Goal: Task Accomplishment & Management: Use online tool/utility

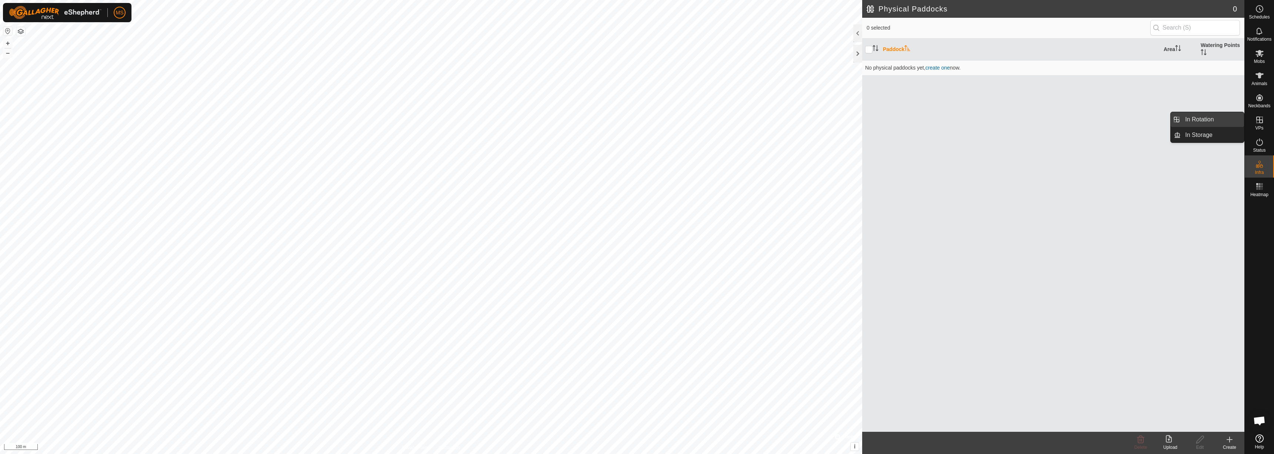
click at [1209, 120] on link "In Rotation" at bounding box center [1212, 119] width 63 height 15
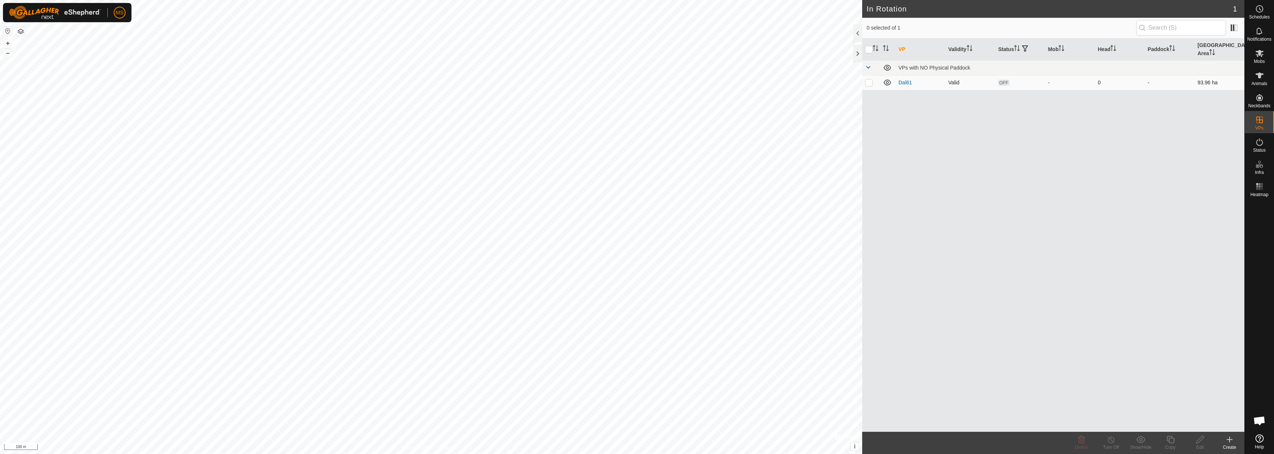
click at [873, 77] on td at bounding box center [871, 82] width 18 height 15
checkbox input "true"
click at [1261, 58] on es-mob-svg-icon at bounding box center [1259, 53] width 13 height 12
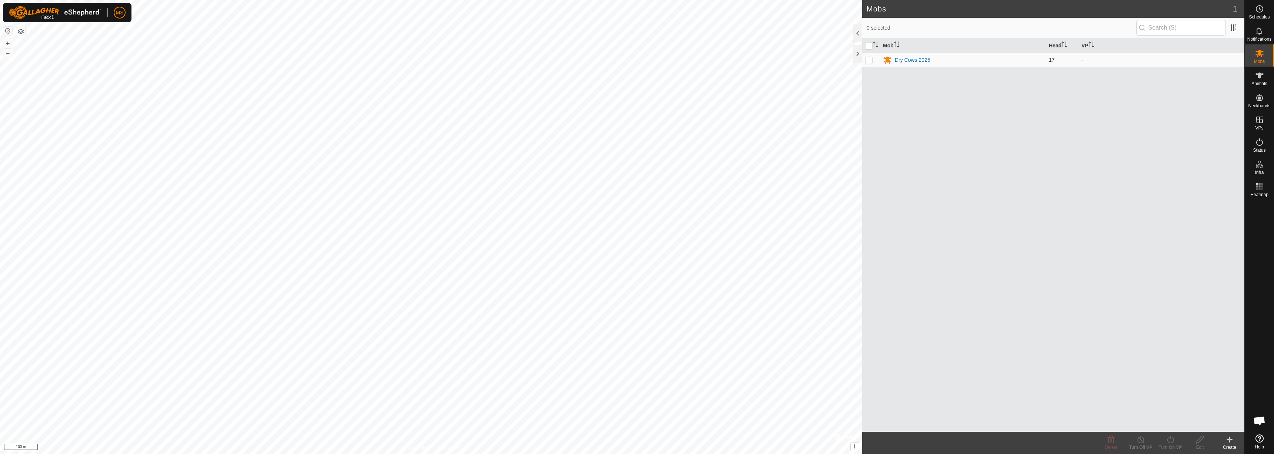
click at [871, 60] on p-checkbox at bounding box center [868, 60] width 7 height 6
checkbox input "true"
click at [1169, 440] on icon at bounding box center [1170, 440] width 9 height 9
click at [1173, 422] on link "Now" at bounding box center [1192, 423] width 73 height 15
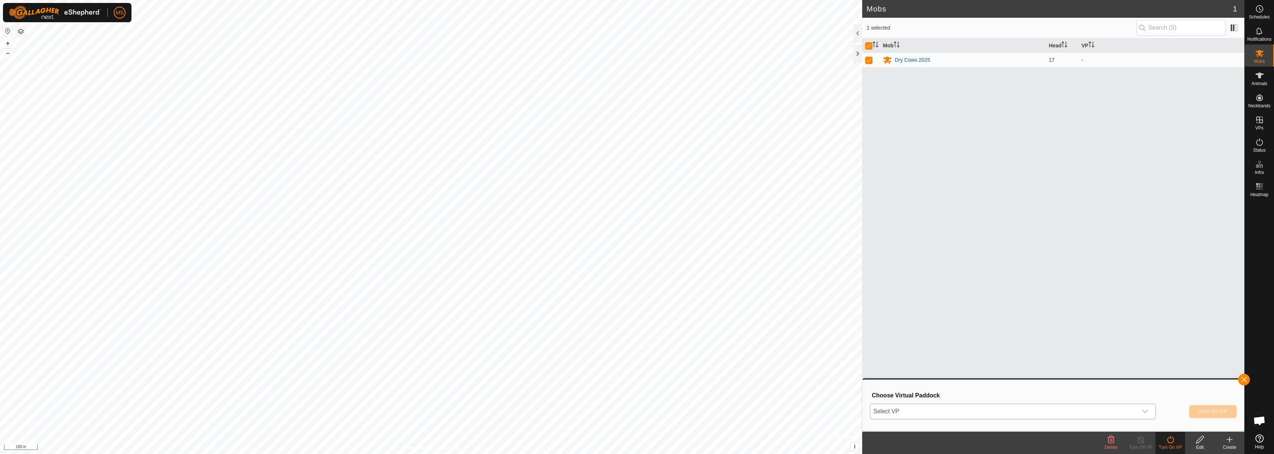
click at [982, 410] on span "Select VP" at bounding box center [1003, 411] width 267 height 15
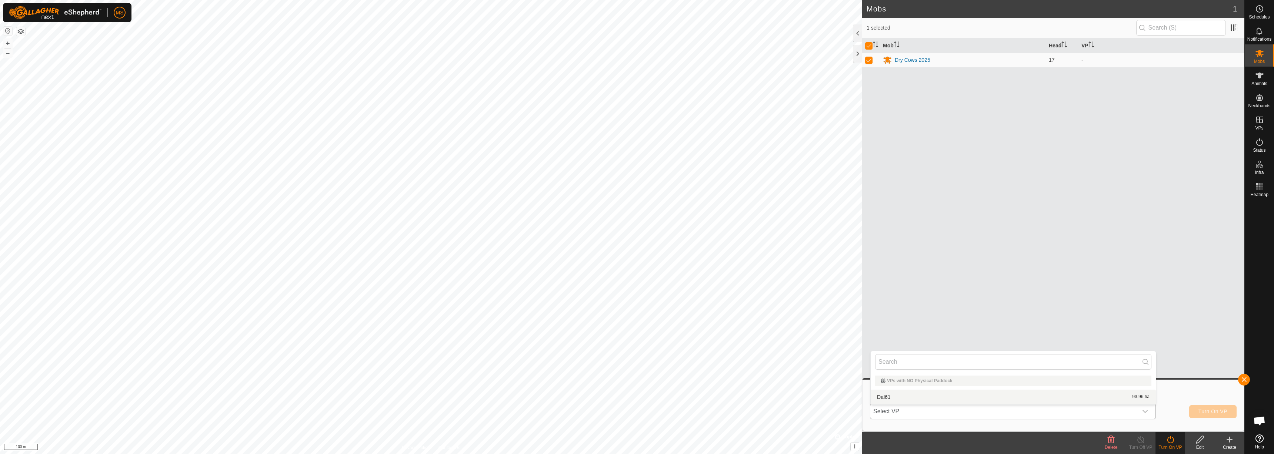
click at [930, 400] on li "Dal61 93.96 ha" at bounding box center [1013, 397] width 285 height 15
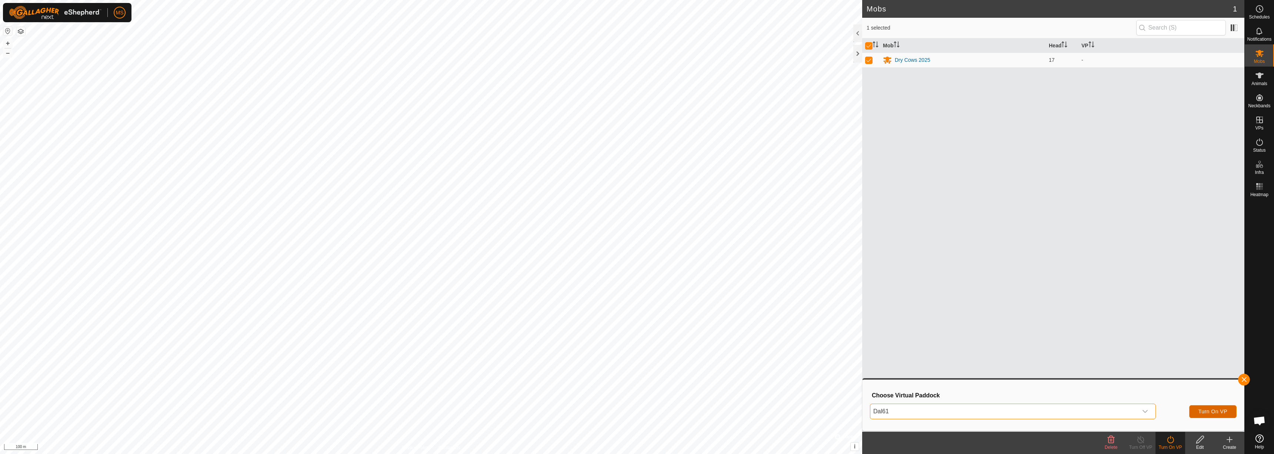
click at [1199, 411] on span "Turn On VP" at bounding box center [1213, 412] width 29 height 6
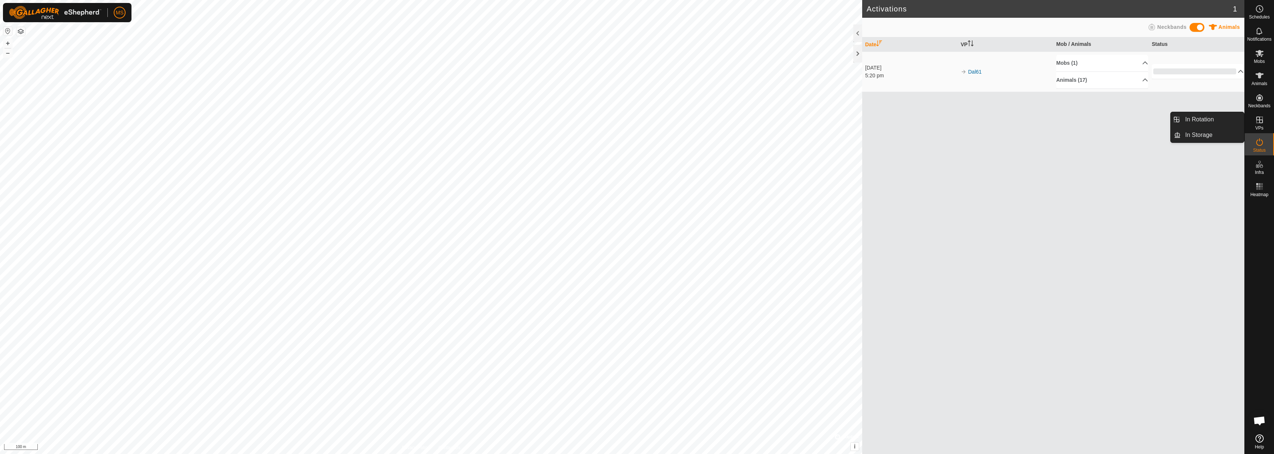
click at [1260, 115] on es-virtualpaddocks-svg-icon at bounding box center [1259, 120] width 13 height 12
click at [1259, 121] on icon at bounding box center [1259, 120] width 9 height 9
click at [1227, 122] on link "In Rotation" at bounding box center [1212, 119] width 63 height 15
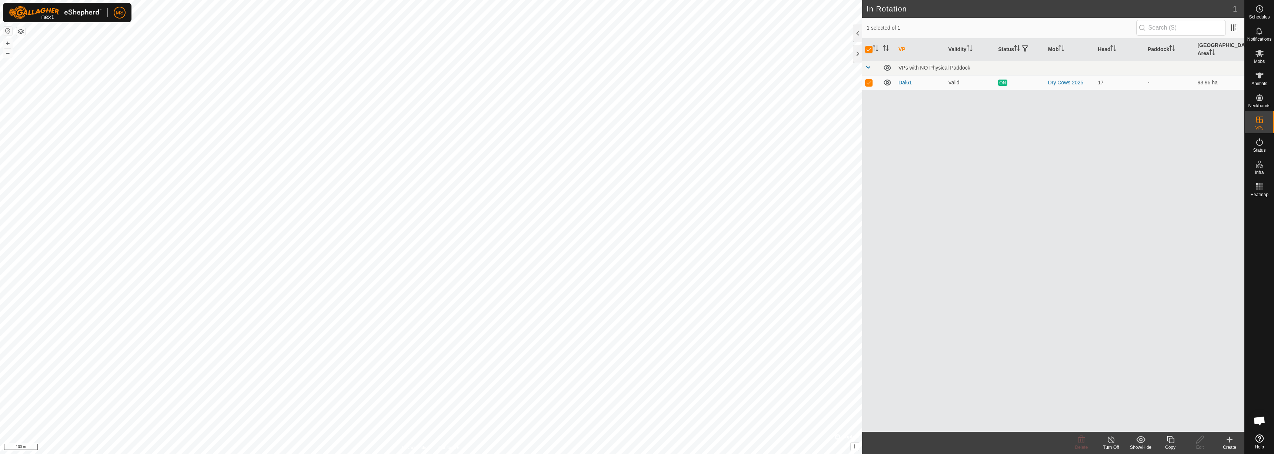
click at [1113, 443] on icon at bounding box center [1111, 440] width 9 height 9
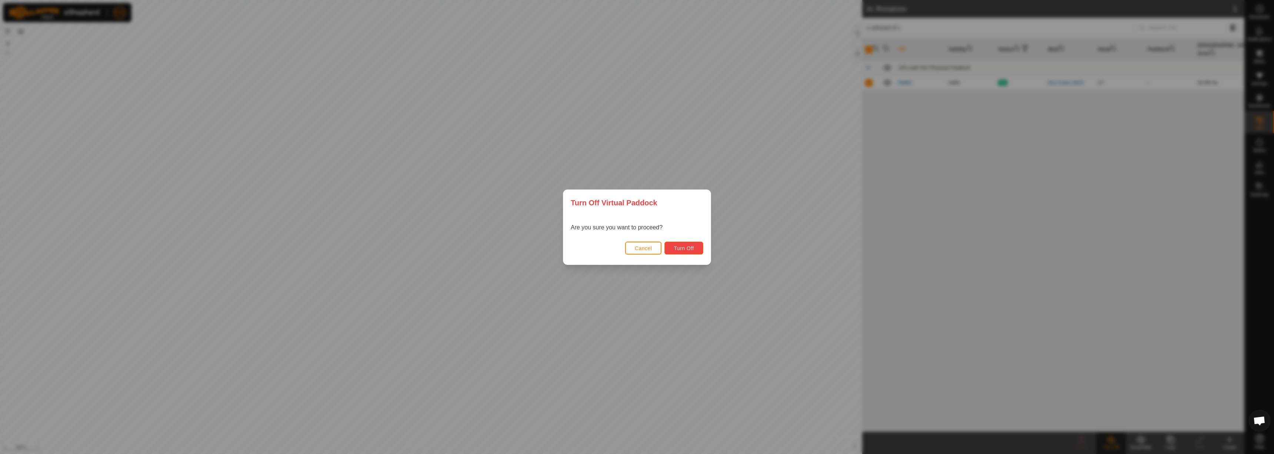
click at [685, 246] on span "Turn Off" at bounding box center [684, 249] width 20 height 6
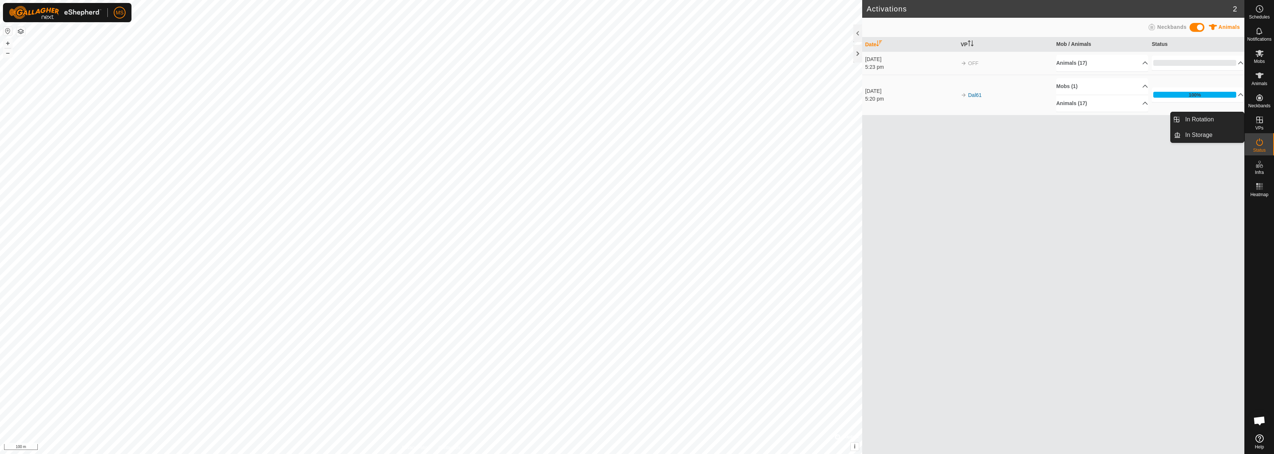
click at [1259, 116] on icon at bounding box center [1259, 120] width 9 height 9
click at [1229, 119] on link "In Rotation" at bounding box center [1212, 119] width 63 height 15
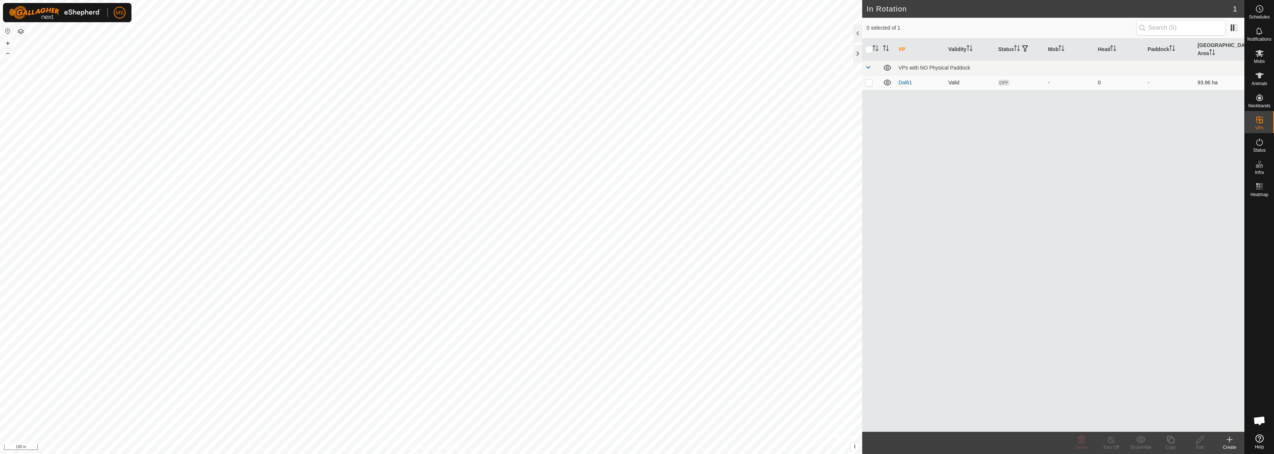
click at [867, 80] on p-checkbox at bounding box center [868, 83] width 7 height 6
checkbox input "true"
click at [1197, 439] on icon at bounding box center [1200, 440] width 9 height 9
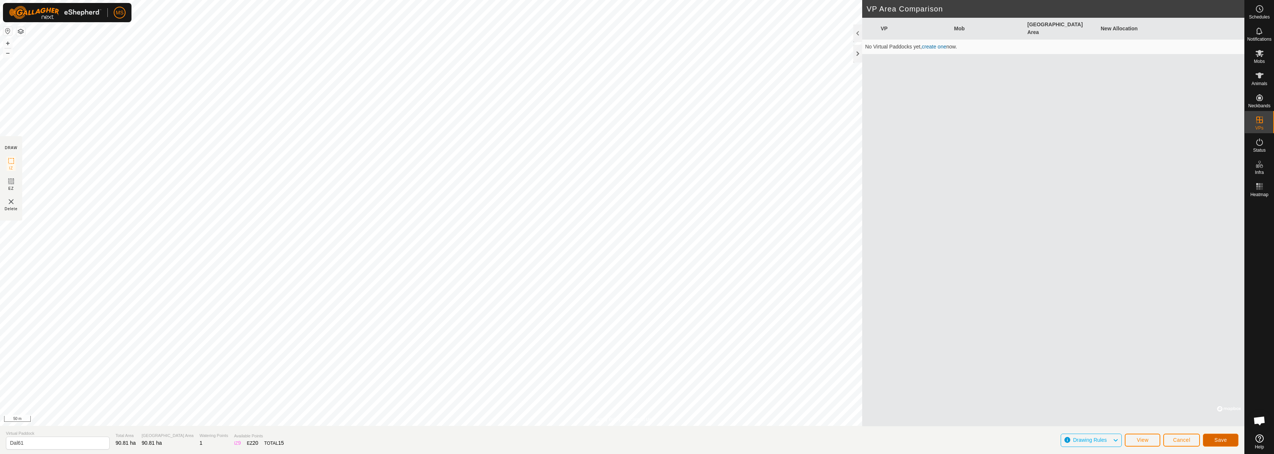
click at [1223, 439] on span "Save" at bounding box center [1221, 440] width 13 height 6
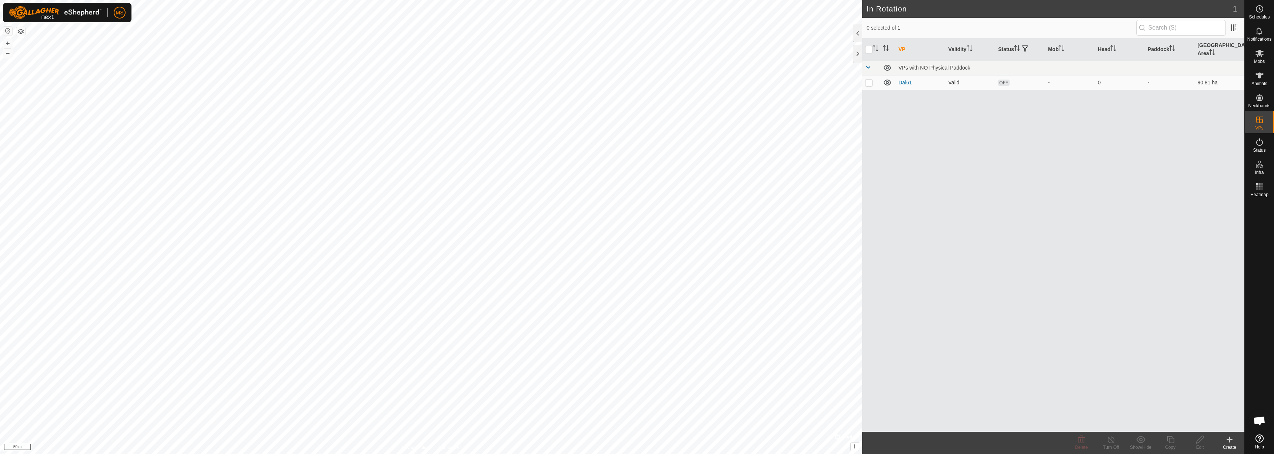
click at [870, 80] on p-checkbox at bounding box center [868, 83] width 7 height 6
checkbox input "true"
click at [1263, 146] on icon at bounding box center [1259, 142] width 9 height 9
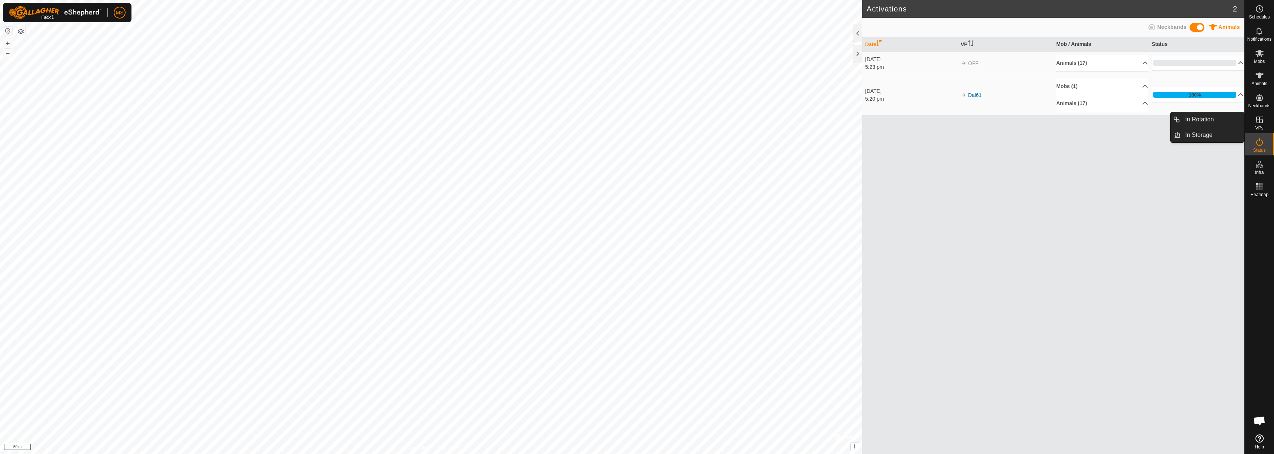
click at [1262, 128] on span "VPs" at bounding box center [1259, 128] width 8 height 4
click at [1236, 123] on link "In Rotation" at bounding box center [1212, 119] width 63 height 15
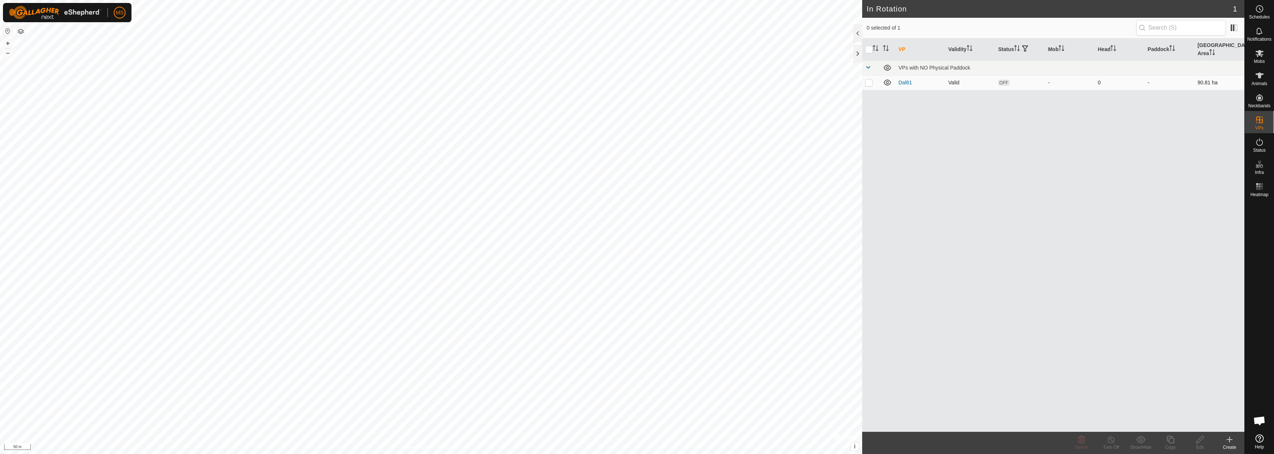
click at [870, 80] on p-checkbox at bounding box center [868, 83] width 7 height 6
checkbox input "true"
click at [1003, 80] on span "OFF" at bounding box center [1003, 83] width 11 height 6
click at [1264, 141] on es-activation-svg-icon at bounding box center [1259, 142] width 13 height 12
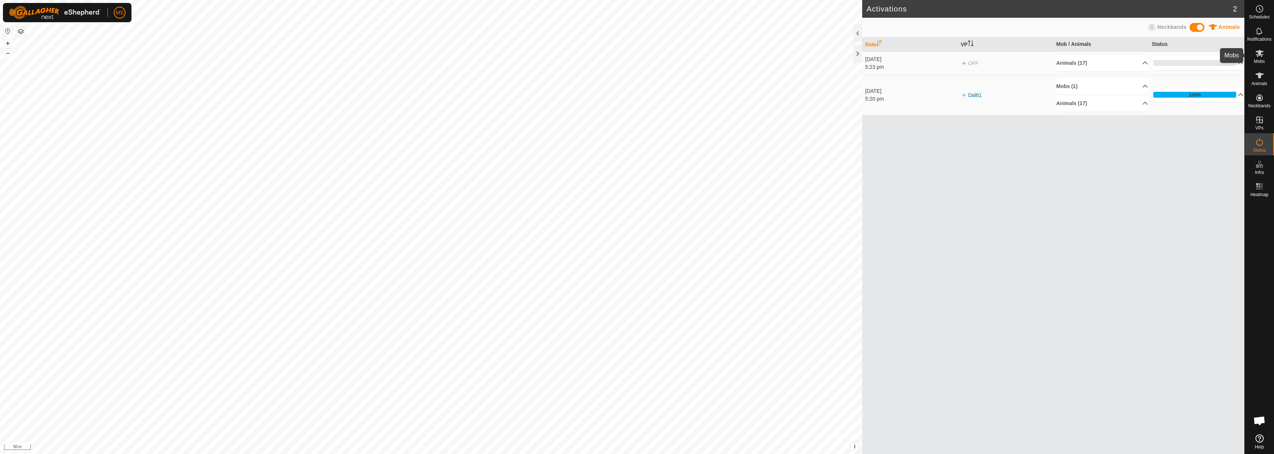
click at [1262, 60] on span "Mobs" at bounding box center [1259, 61] width 11 height 4
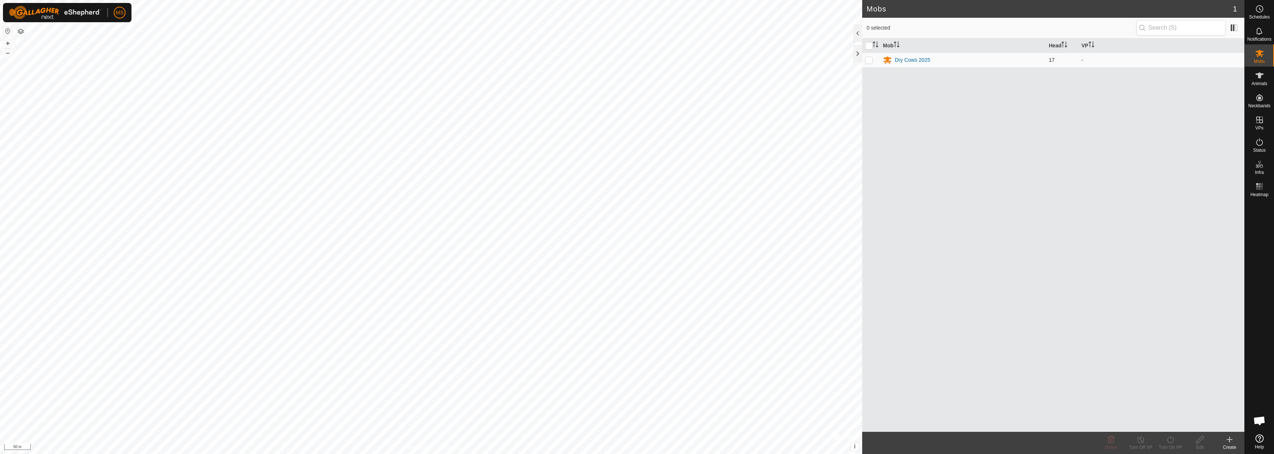
click at [872, 62] on p-checkbox at bounding box center [868, 60] width 7 height 6
checkbox input "true"
click at [1169, 439] on icon at bounding box center [1170, 440] width 9 height 9
click at [1173, 422] on link "Now" at bounding box center [1192, 423] width 73 height 15
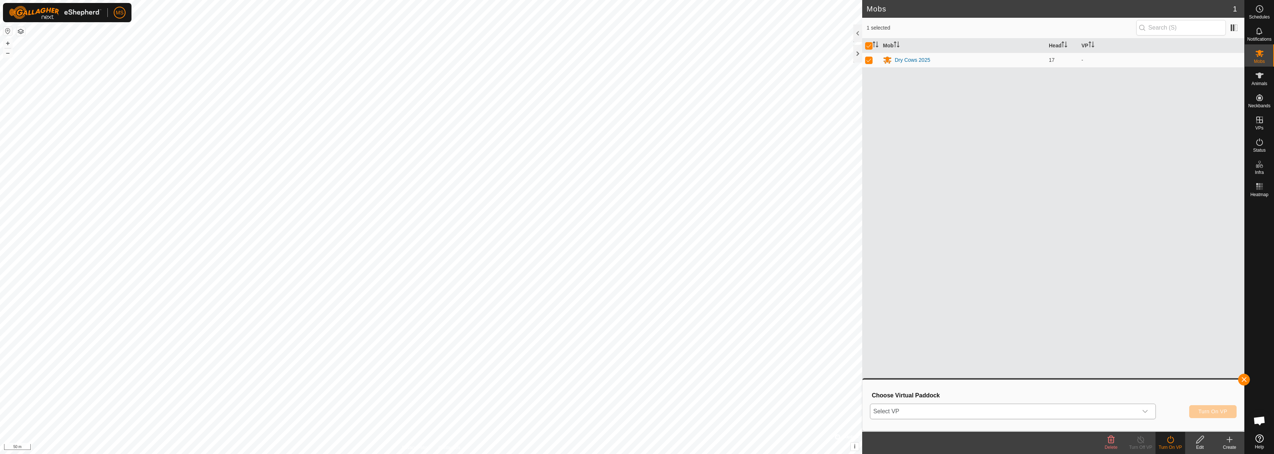
click at [922, 413] on span "Select VP" at bounding box center [1003, 411] width 267 height 15
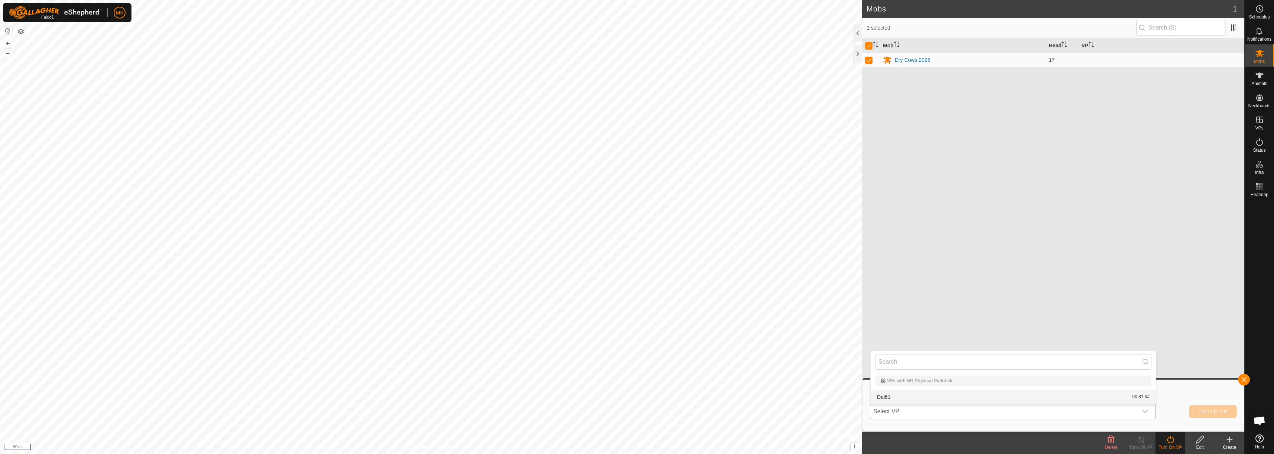
click at [905, 399] on li "Dal61 90.81 ha" at bounding box center [1013, 397] width 285 height 15
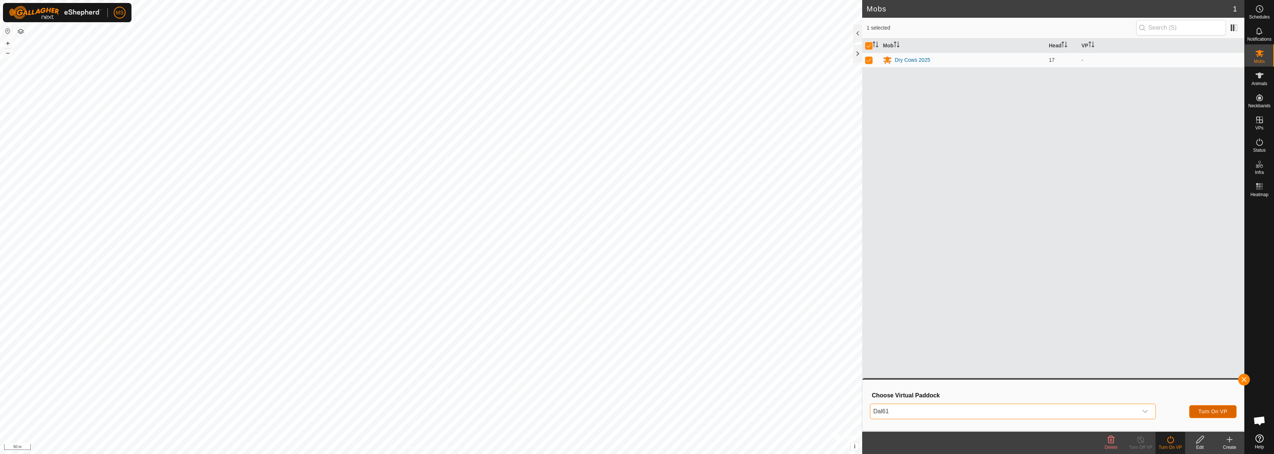
click at [1228, 415] on button "Turn On VP" at bounding box center [1212, 412] width 47 height 13
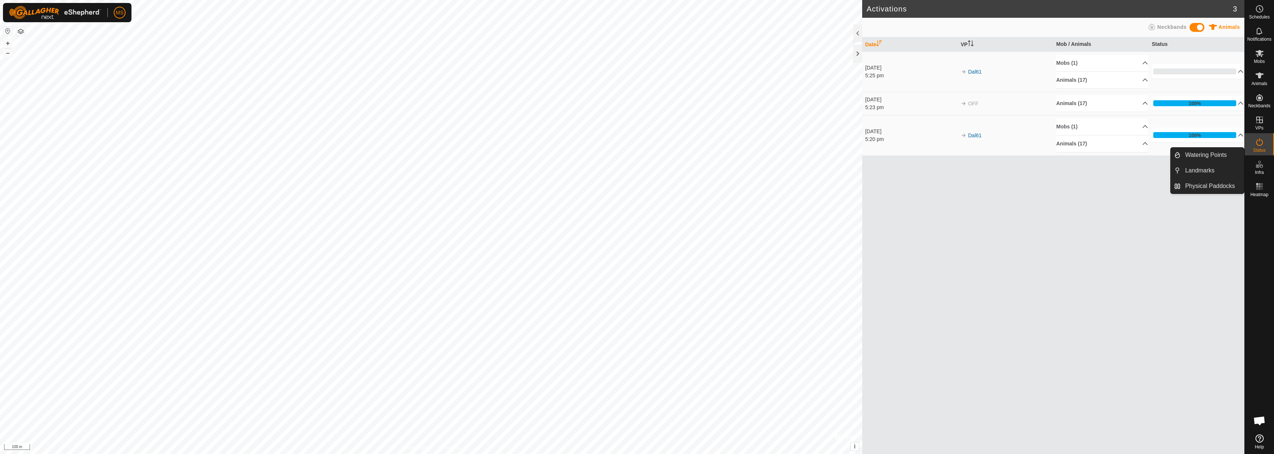
click at [1258, 169] on icon at bounding box center [1259, 164] width 9 height 9
click at [1217, 184] on link "Physical Paddocks" at bounding box center [1212, 186] width 63 height 15
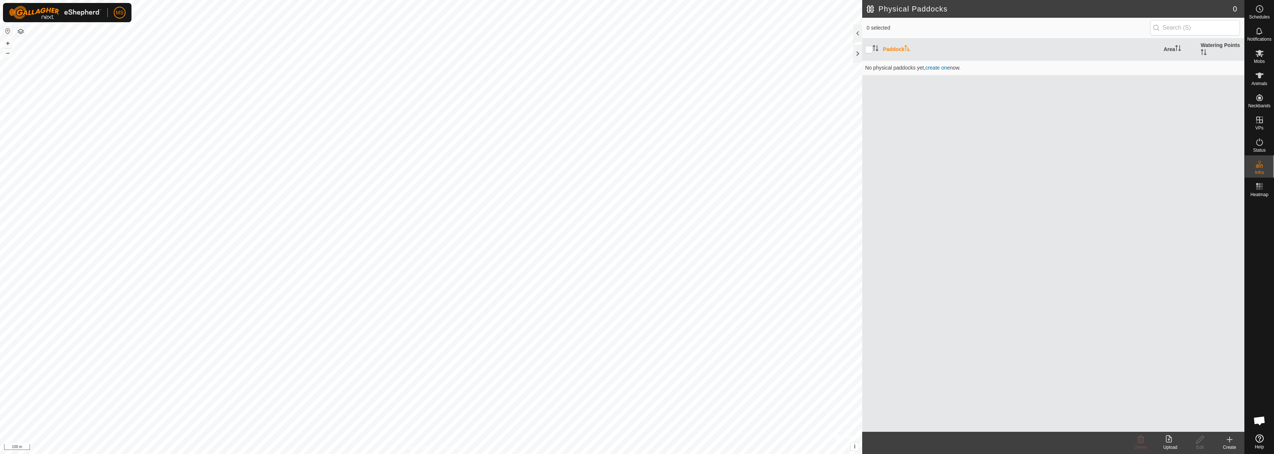
click at [1175, 444] on div "Upload" at bounding box center [1171, 447] width 30 height 7
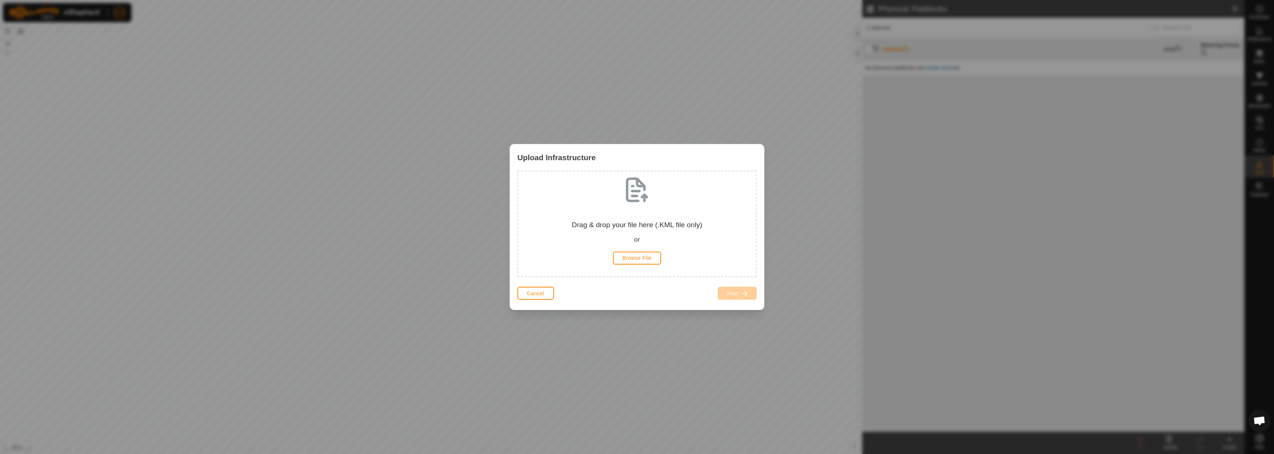
click at [516, 291] on div "Cancel Next" at bounding box center [637, 297] width 254 height 25
click at [516, 293] on div "Cancel Next" at bounding box center [637, 297] width 254 height 25
click at [529, 297] on button "Cancel" at bounding box center [535, 293] width 37 height 13
